Goal: Obtain resource: Obtain resource

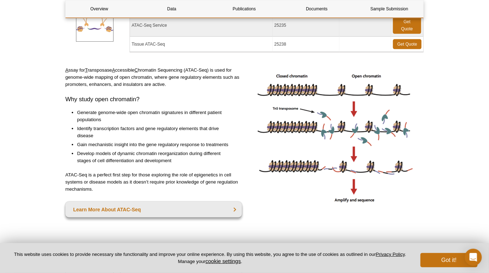
scroll to position [131, 0]
click at [444, 265] on button "Got it!" at bounding box center [449, 260] width 57 height 14
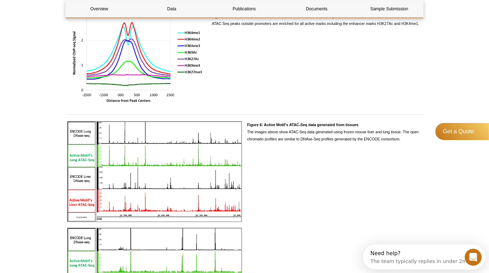
scroll to position [1048, 0]
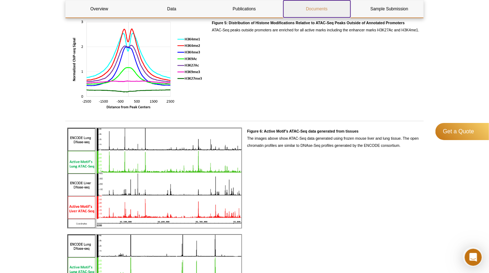
click at [305, 11] on link "Documents" at bounding box center [316, 8] width 67 height 17
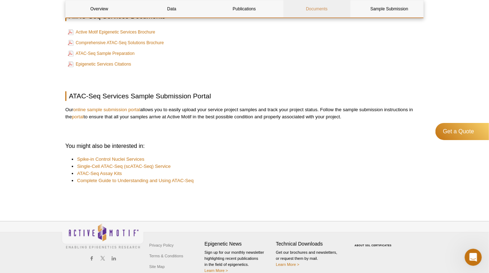
scroll to position [2145, 0]
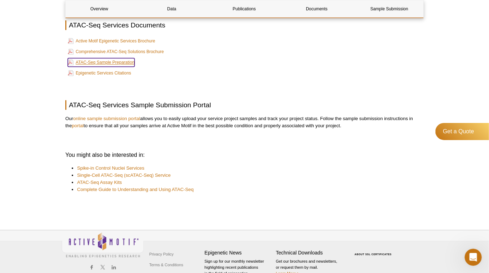
click at [115, 67] on link "ATAC-Seq Sample Preparation" at bounding box center [101, 62] width 67 height 9
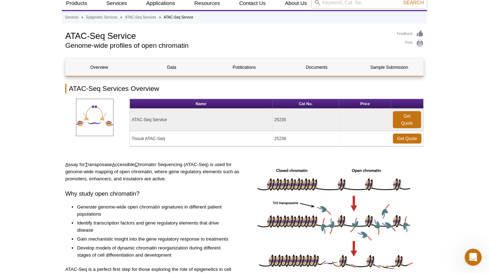
scroll to position [0, 0]
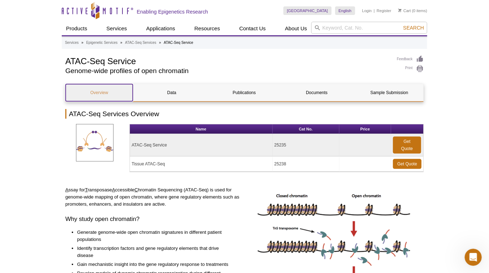
click at [109, 96] on link "Overview" at bounding box center [99, 92] width 67 height 17
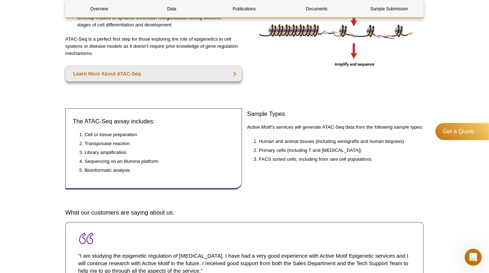
scroll to position [232, 0]
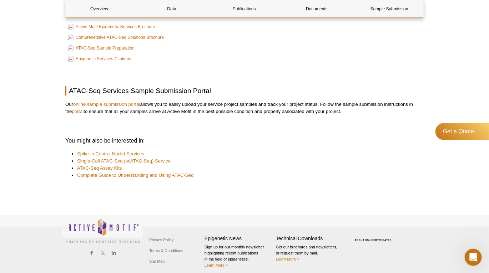
scroll to position [1048, 0]
